Goal: Find specific page/section: Find specific page/section

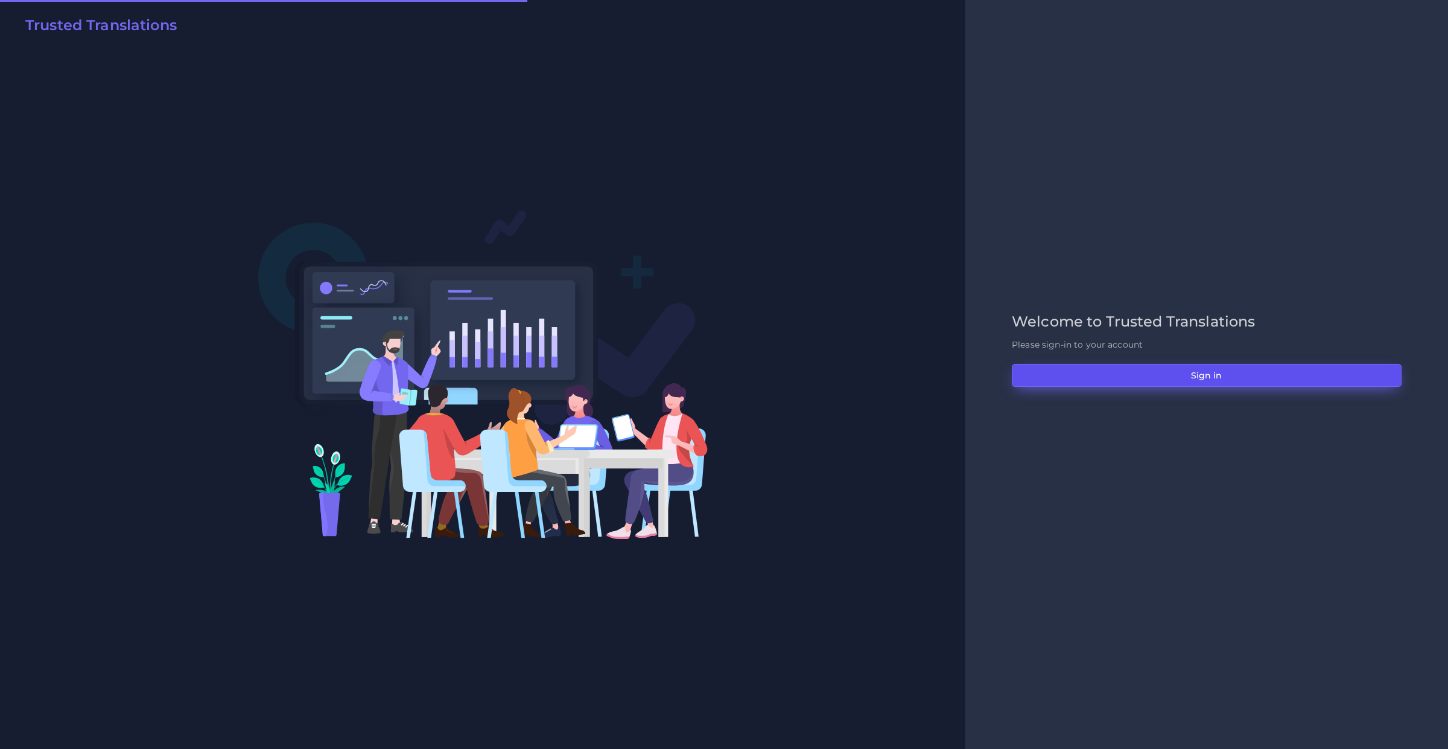
click at [1056, 376] on button "Sign in" at bounding box center [1207, 375] width 390 height 23
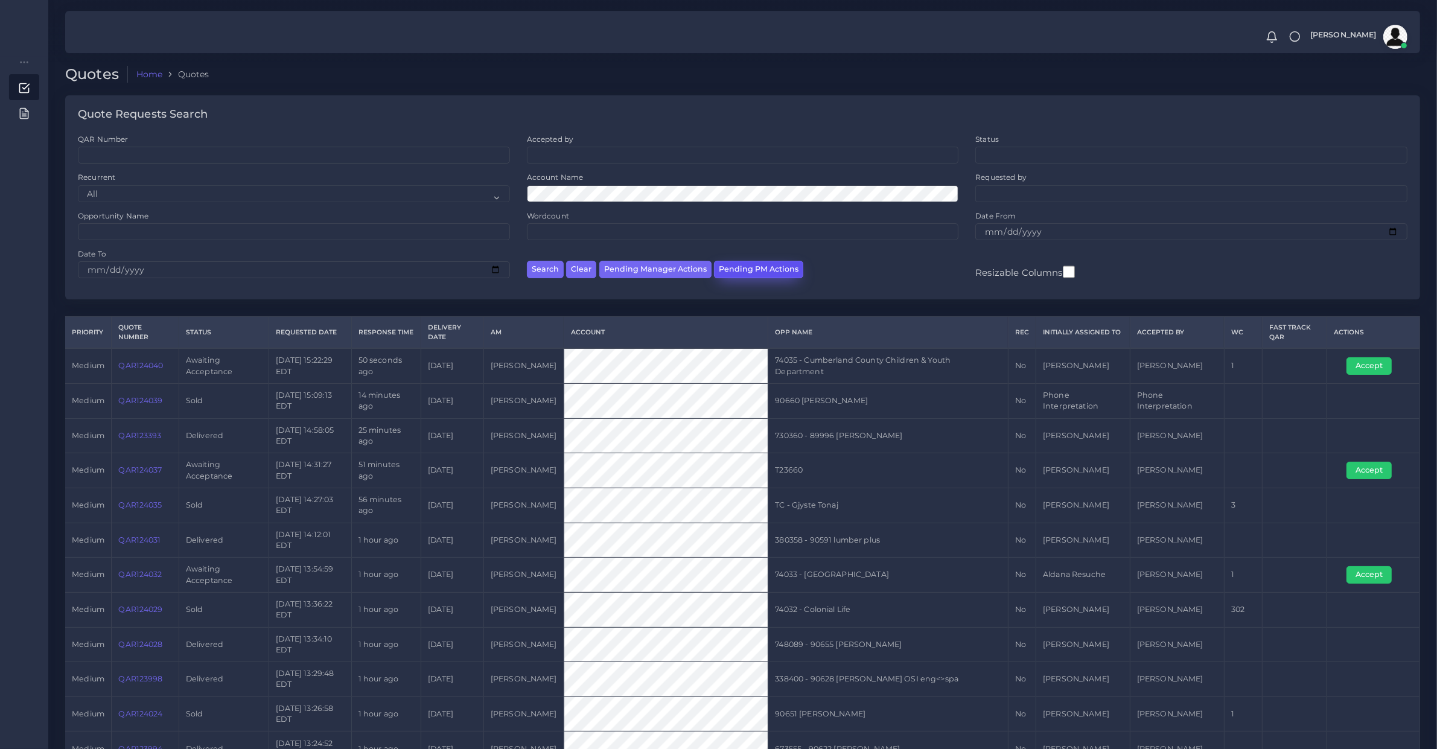
click at [747, 275] on button "Pending PM Actions" at bounding box center [758, 269] width 89 height 17
select select "awaiting_acceptance"
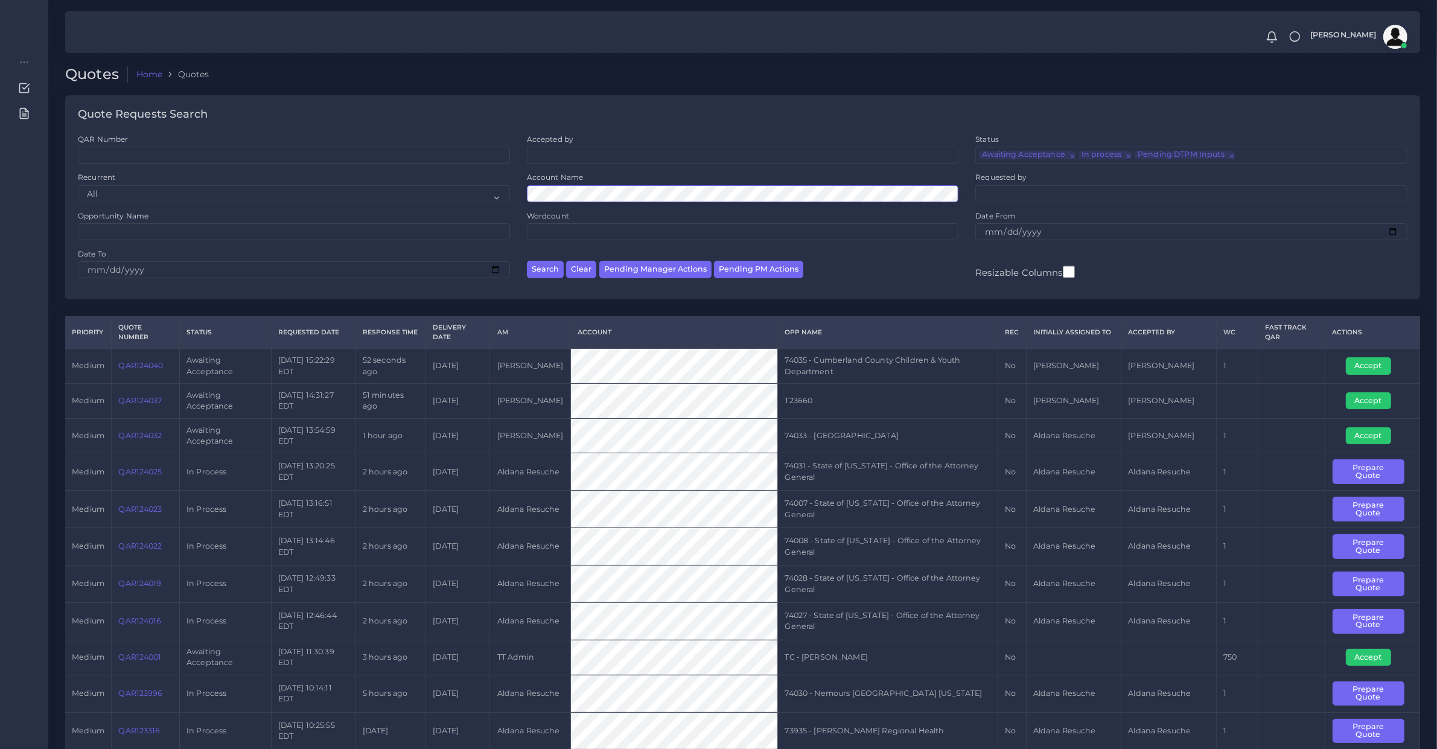
click at [527, 261] on button "Search" at bounding box center [545, 269] width 37 height 17
